Goal: Information Seeking & Learning: Learn about a topic

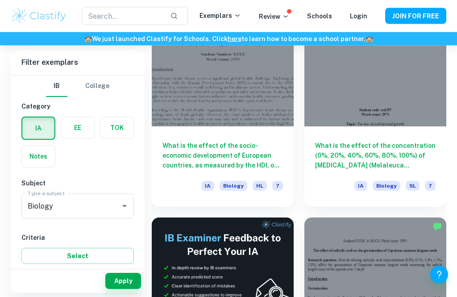
scroll to position [282, 0]
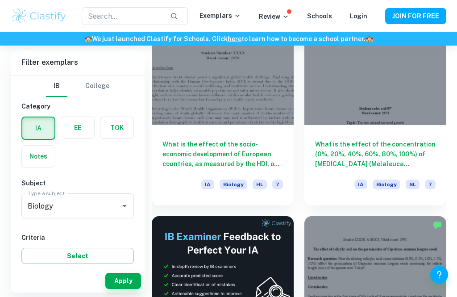
click at [435, 78] on div at bounding box center [375, 71] width 142 height 107
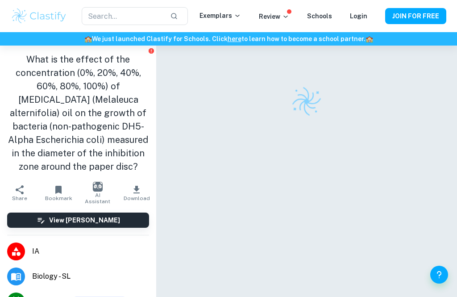
scroll to position [29, 0]
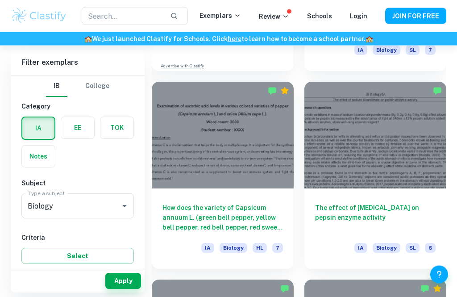
scroll to position [686, 0]
